Goal: Transaction & Acquisition: Purchase product/service

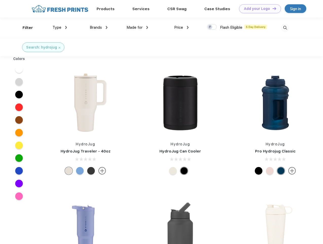
scroll to position [0, 0]
click at [258, 9] on link "Add your Logo Design Tool" at bounding box center [260, 8] width 42 height 9
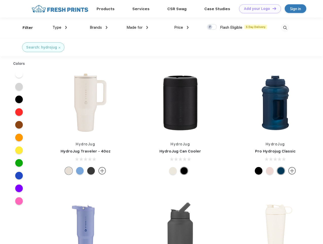
click at [0, 0] on div "Design Tool" at bounding box center [0, 0] width 0 height 0
click at [272, 8] on link "Add your Logo Design Tool" at bounding box center [260, 8] width 42 height 9
click at [24, 28] on div "Filter" at bounding box center [28, 28] width 10 height 6
click at [60, 27] on span "Type" at bounding box center [57, 27] width 9 height 5
click at [99, 27] on span "Brands" at bounding box center [96, 27] width 12 height 5
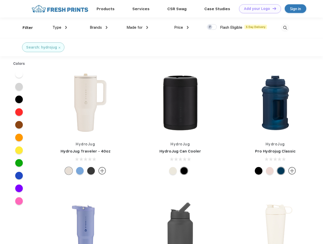
click at [138, 27] on span "Made for" at bounding box center [135, 27] width 16 height 5
click at [182, 27] on span "Price" at bounding box center [178, 27] width 9 height 5
click at [212, 27] on div at bounding box center [212, 27] width 10 height 6
click at [210, 27] on input "checkbox" at bounding box center [208, 25] width 3 height 3
click at [285, 28] on img at bounding box center [285, 28] width 8 height 8
